Goal: Navigation & Orientation: Find specific page/section

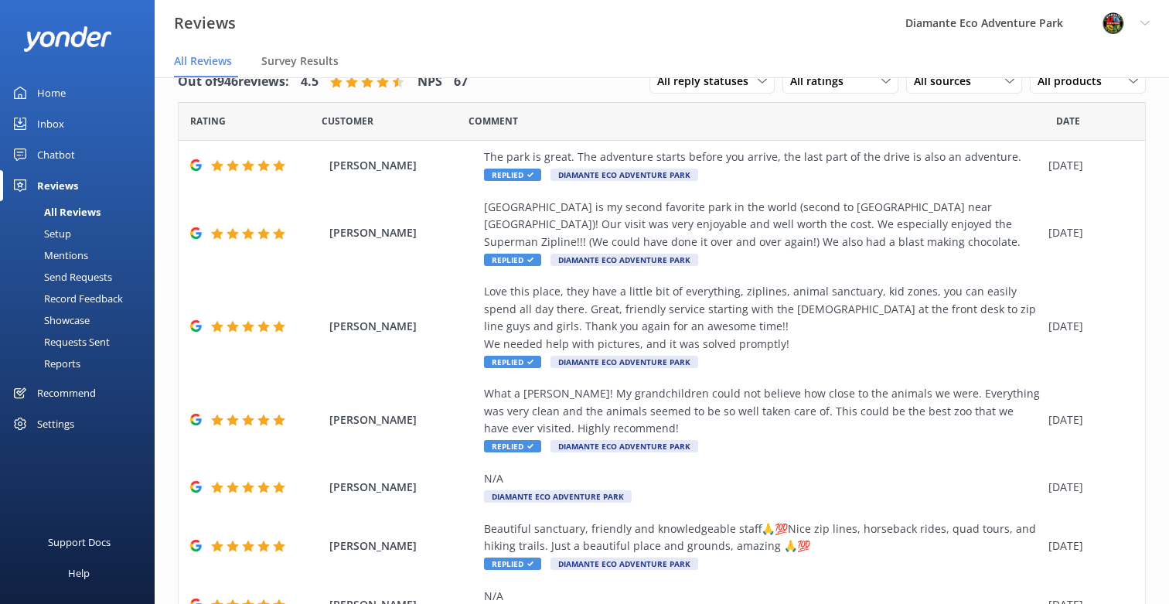
scroll to position [310, 0]
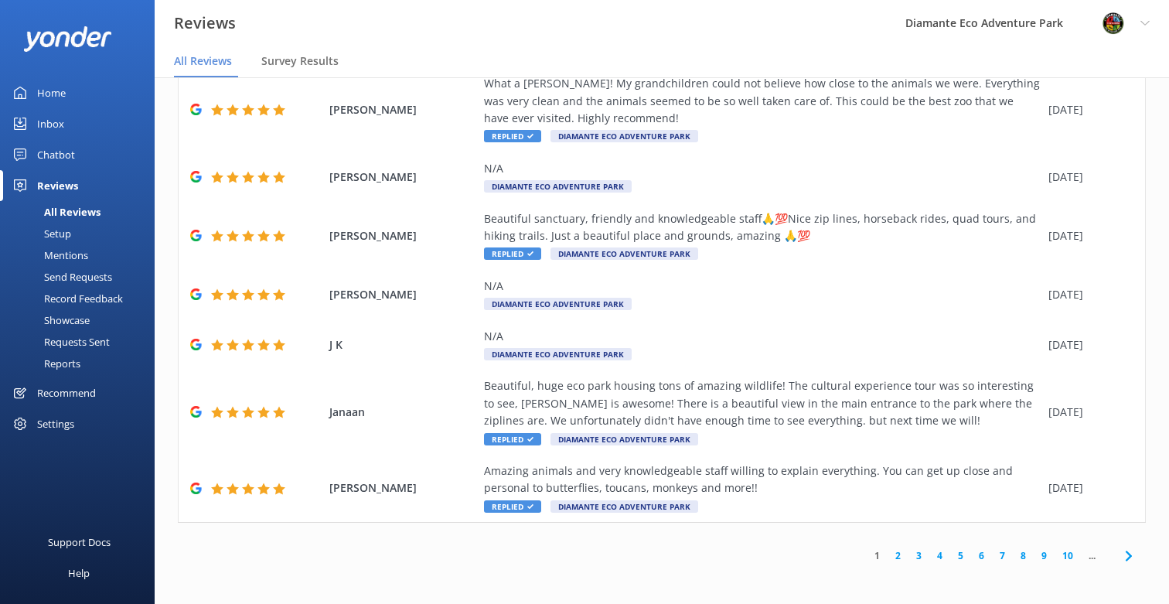
click at [66, 87] on link "Home" at bounding box center [77, 92] width 155 height 31
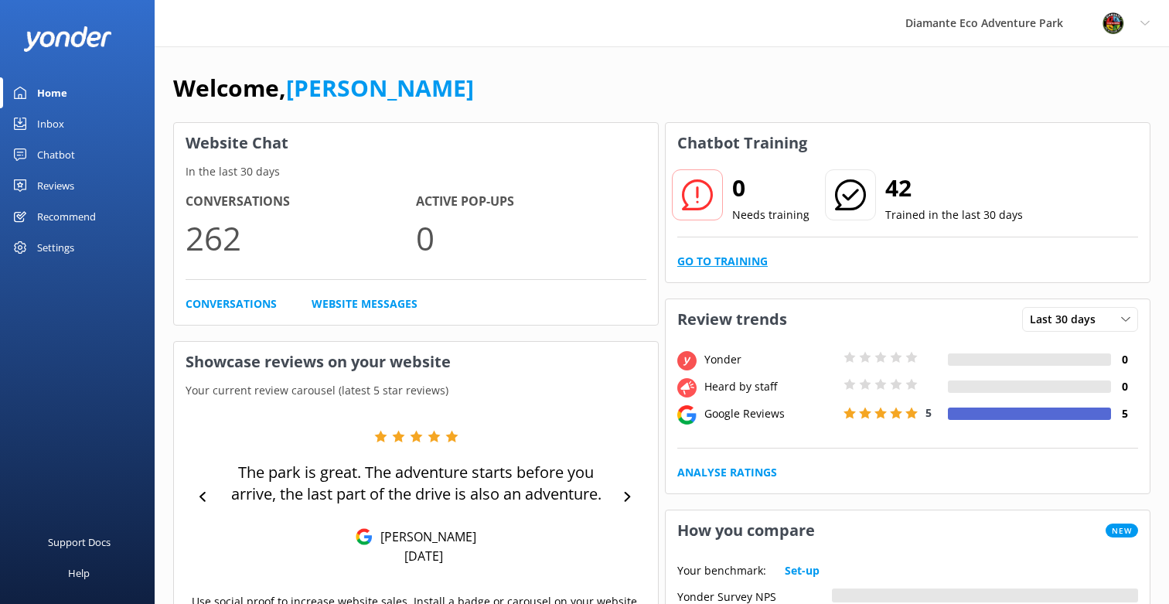
click at [723, 262] on link "Go to Training" at bounding box center [722, 261] width 90 height 17
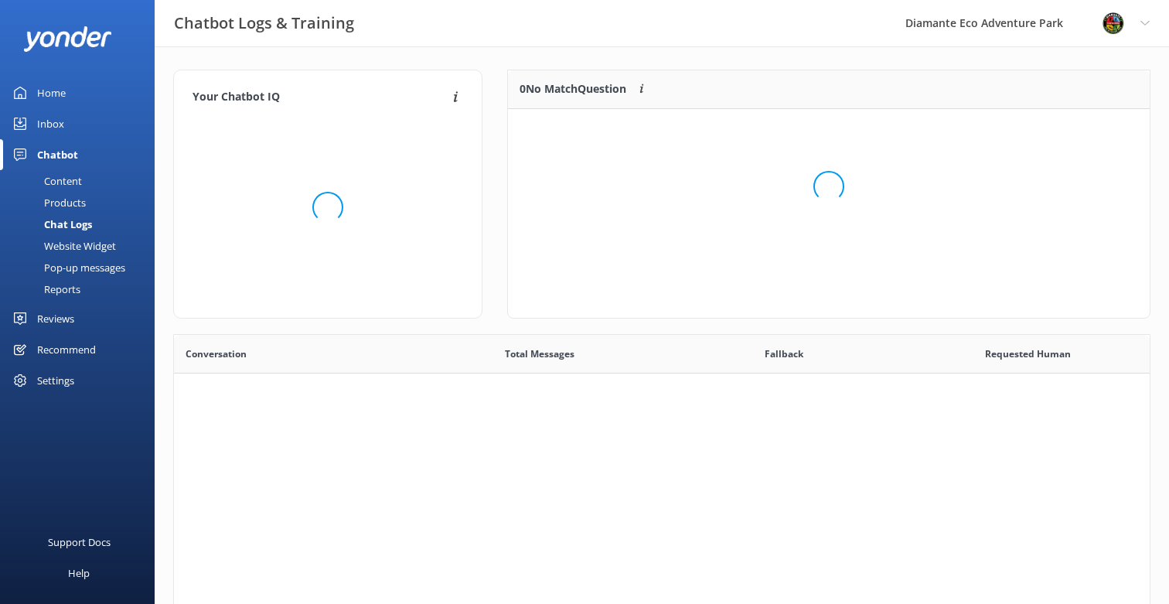
scroll to position [542, 976]
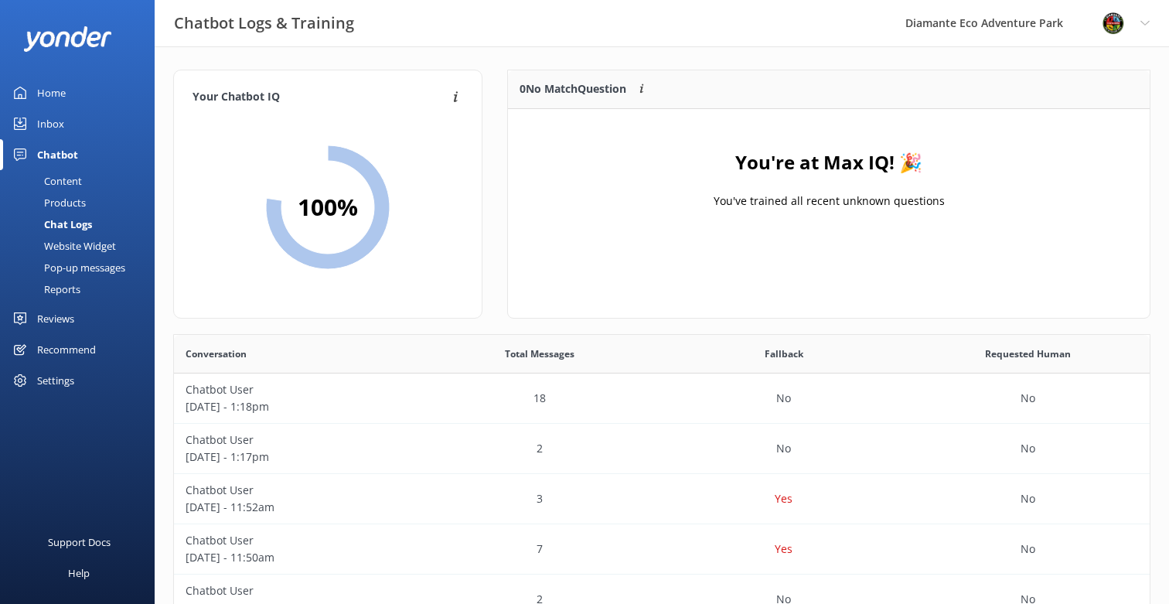
click at [42, 90] on div "Home" at bounding box center [51, 92] width 29 height 31
